Goal: Information Seeking & Learning: Learn about a topic

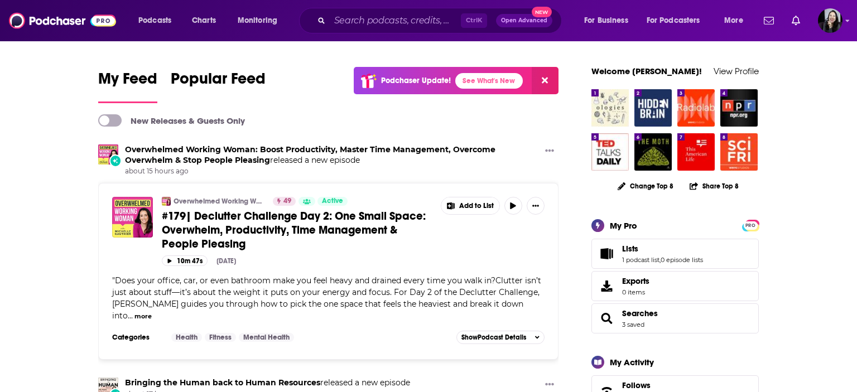
click at [398, 9] on div "Ctrl K Open Advanced New" at bounding box center [430, 21] width 263 height 26
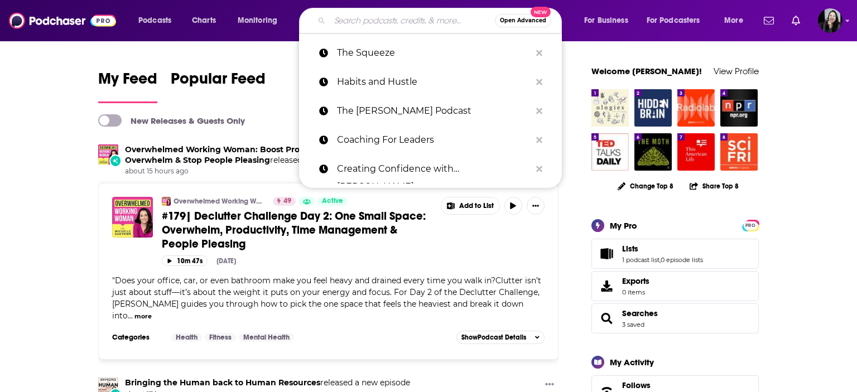
click at [408, 18] on input "Search podcasts, credits, & more..." at bounding box center [412, 21] width 165 height 18
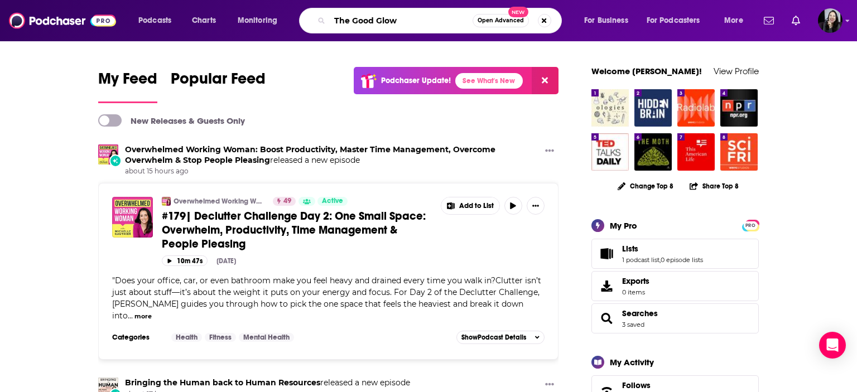
type input "The Good Glow"
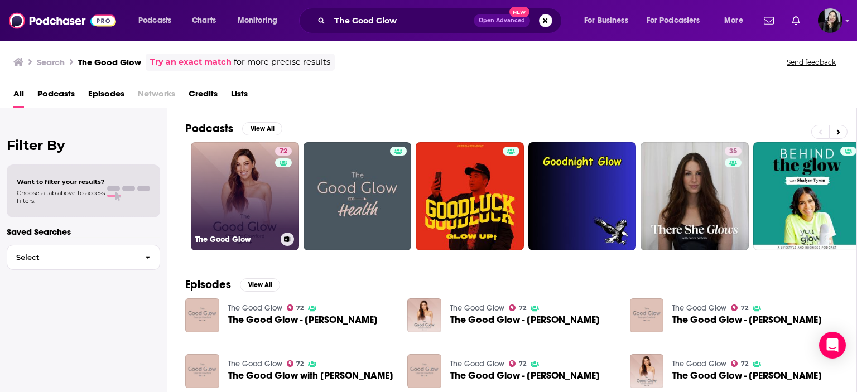
click at [208, 193] on link "72 The Good Glow" at bounding box center [245, 196] width 108 height 108
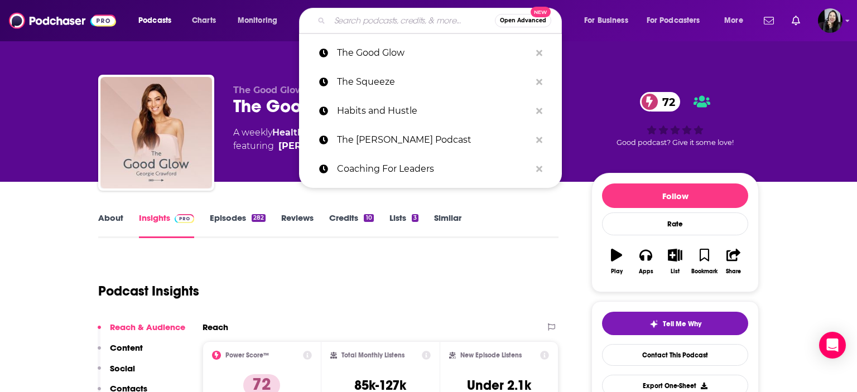
click at [412, 21] on input "Search podcasts, credits, & more..." at bounding box center [412, 21] width 165 height 18
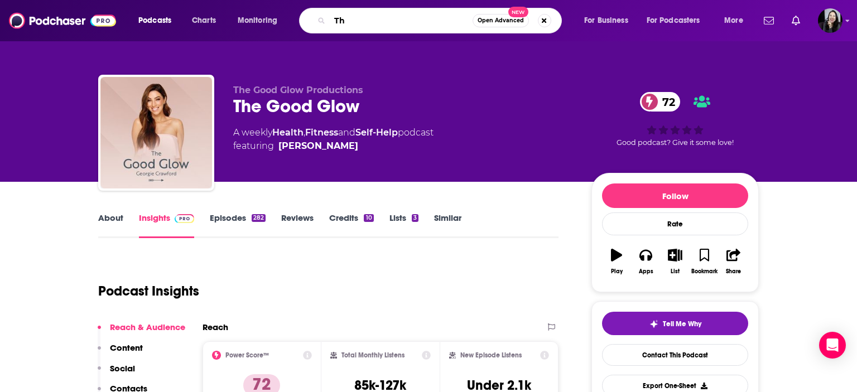
type input "T"
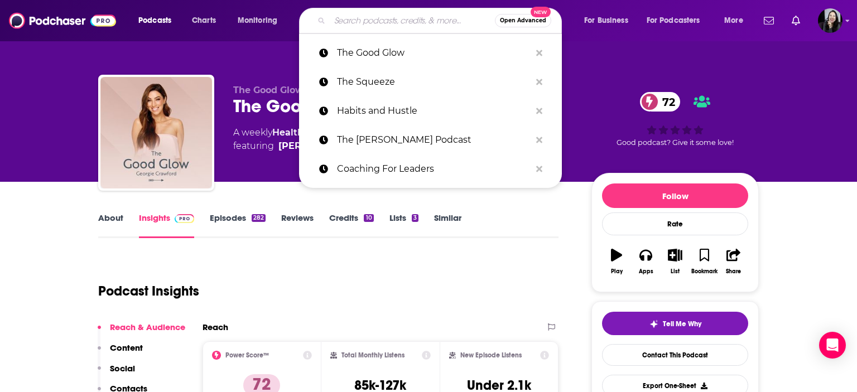
paste input "The Mid•Point with [PERSON_NAME]"
type input "The Mid•Point with [PERSON_NAME]"
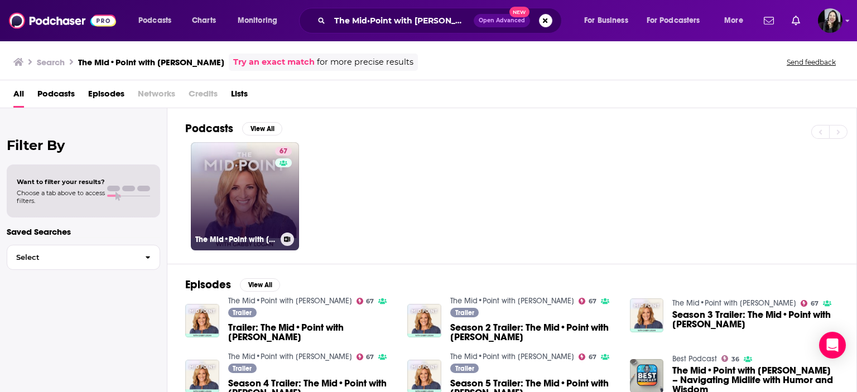
click at [237, 167] on link "67 The Mid•Point with [PERSON_NAME]" at bounding box center [245, 196] width 108 height 108
